Goal: Task Accomplishment & Management: Use online tool/utility

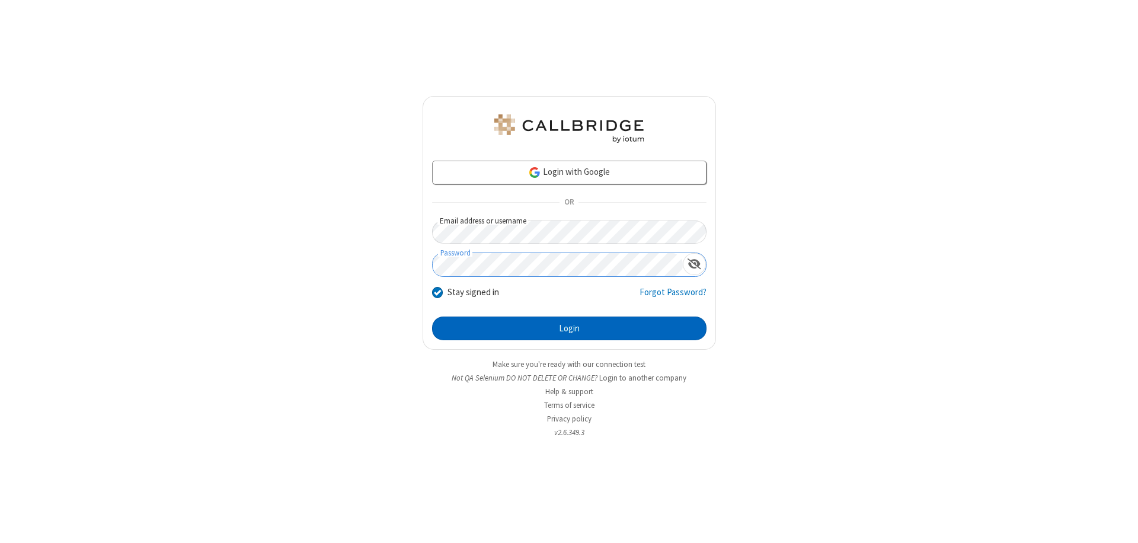
click at [569, 328] on button "Login" at bounding box center [569, 328] width 274 height 24
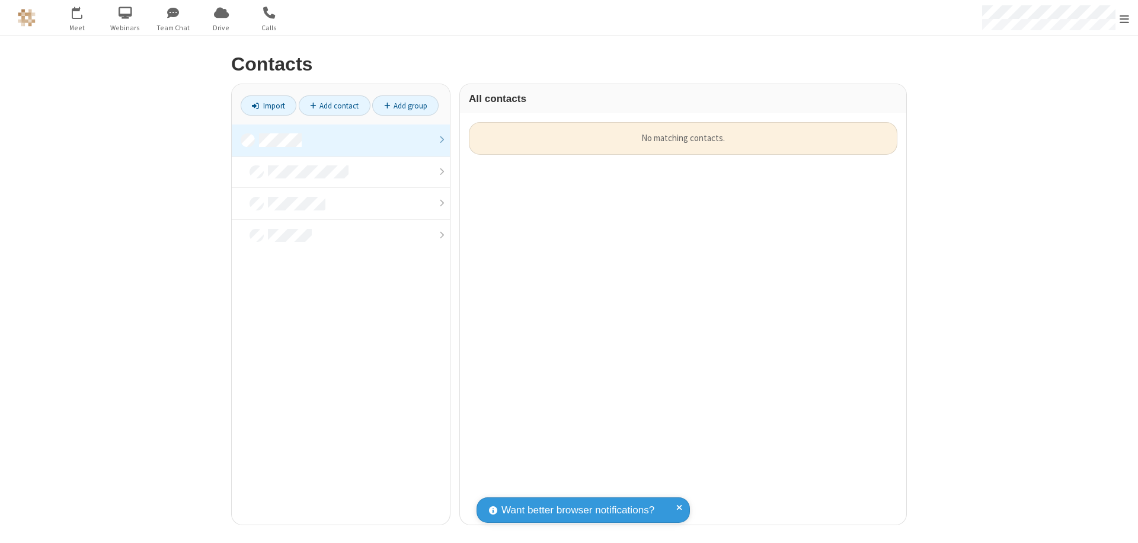
click at [341, 140] on link at bounding box center [341, 140] width 218 height 32
click at [268, 105] on link "Import" at bounding box center [269, 105] width 56 height 20
